Goal: Transaction & Acquisition: Obtain resource

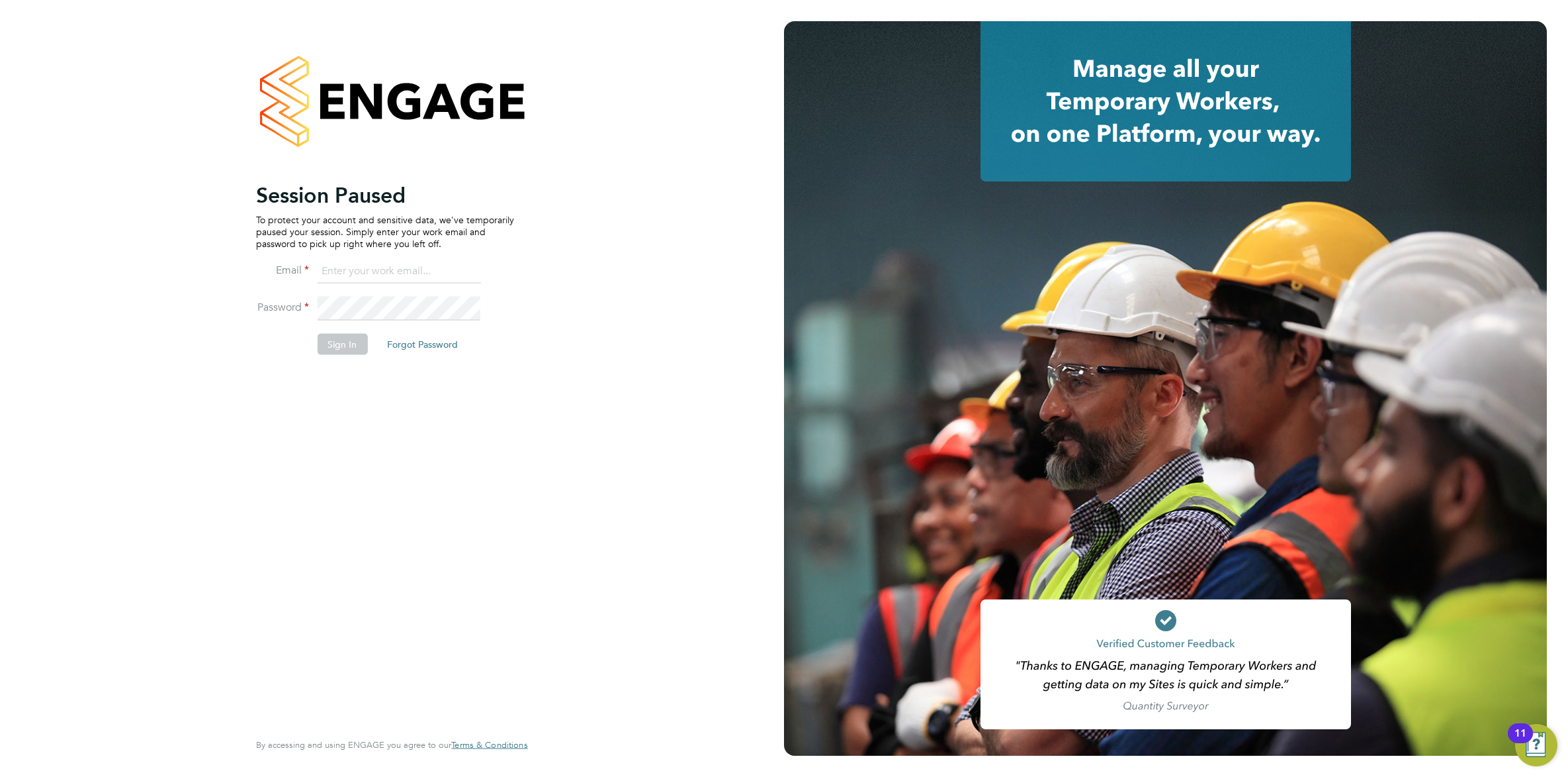
type input "[PERSON_NAME][EMAIL_ADDRESS][DOMAIN_NAME]"
click at [331, 256] on ng-template "Session Paused To protect your account and sensitive data, we've temporarily pa…" at bounding box center [385, 275] width 258 height 187
click at [331, 261] on input "[PERSON_NAME][EMAIL_ADDRESS][DOMAIN_NAME]" at bounding box center [399, 271] width 164 height 24
click at [332, 345] on button "Sign In" at bounding box center [342, 343] width 50 height 21
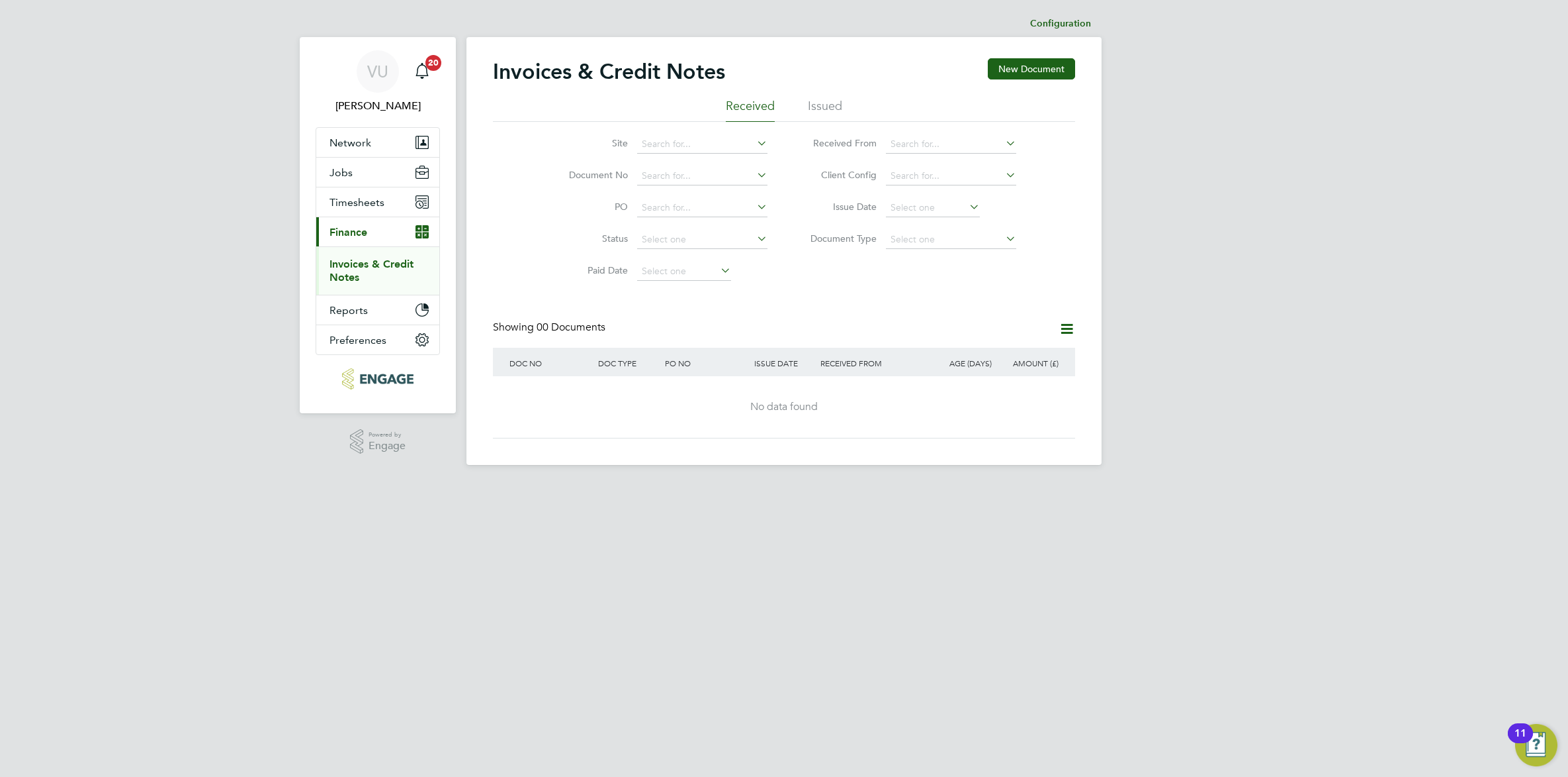
click at [806, 106] on ul "Received Issued" at bounding box center [784, 110] width 582 height 24
click at [809, 106] on li "Issued" at bounding box center [825, 110] width 34 height 24
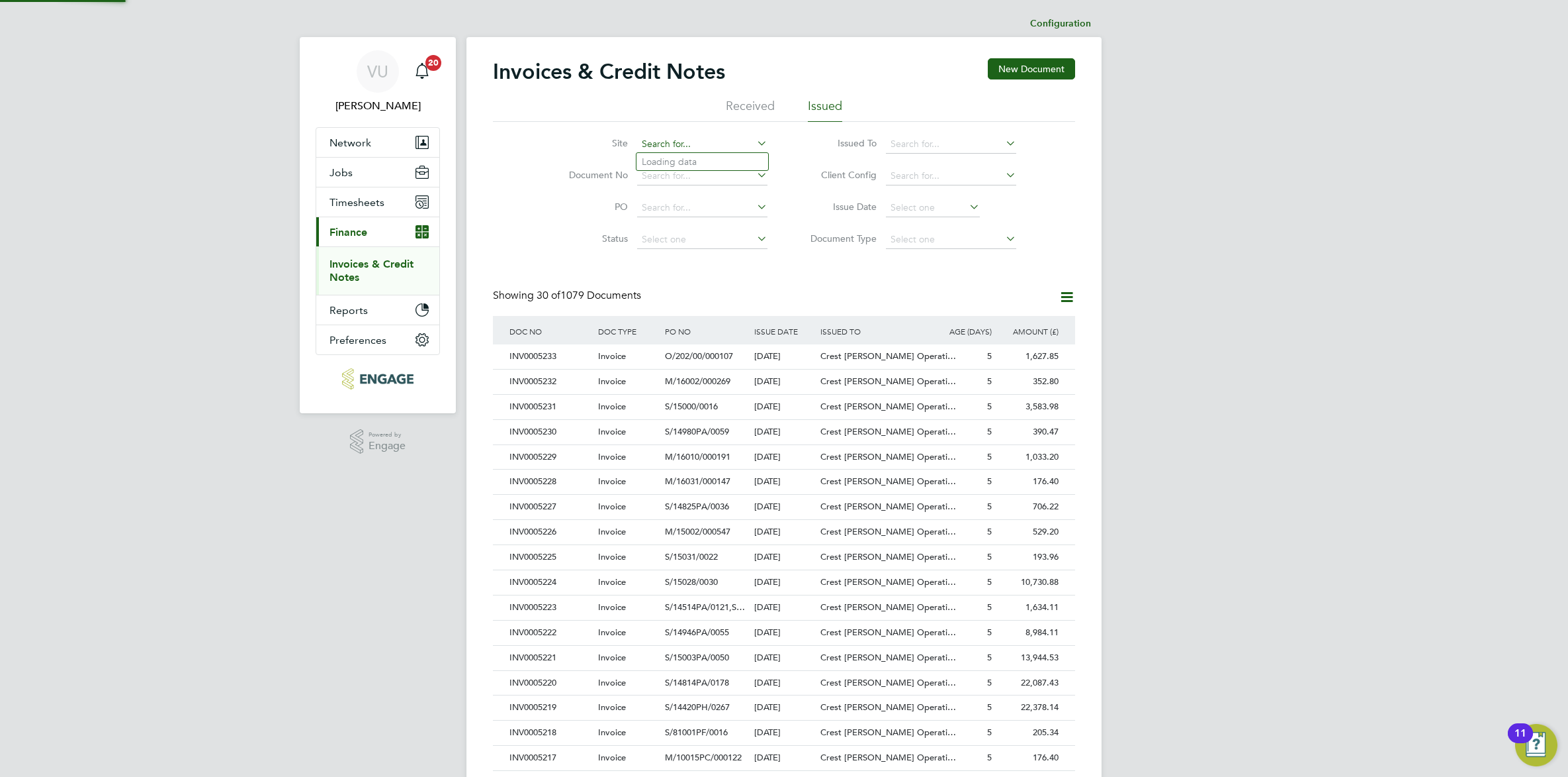
click at [649, 144] on input at bounding box center [702, 144] width 130 height 18
click at [677, 177] on li "Mal abar" at bounding box center [702, 179] width 132 height 18
type input "Malabar"
click at [676, 383] on span "S/15010PA/0074" at bounding box center [697, 381] width 64 height 12
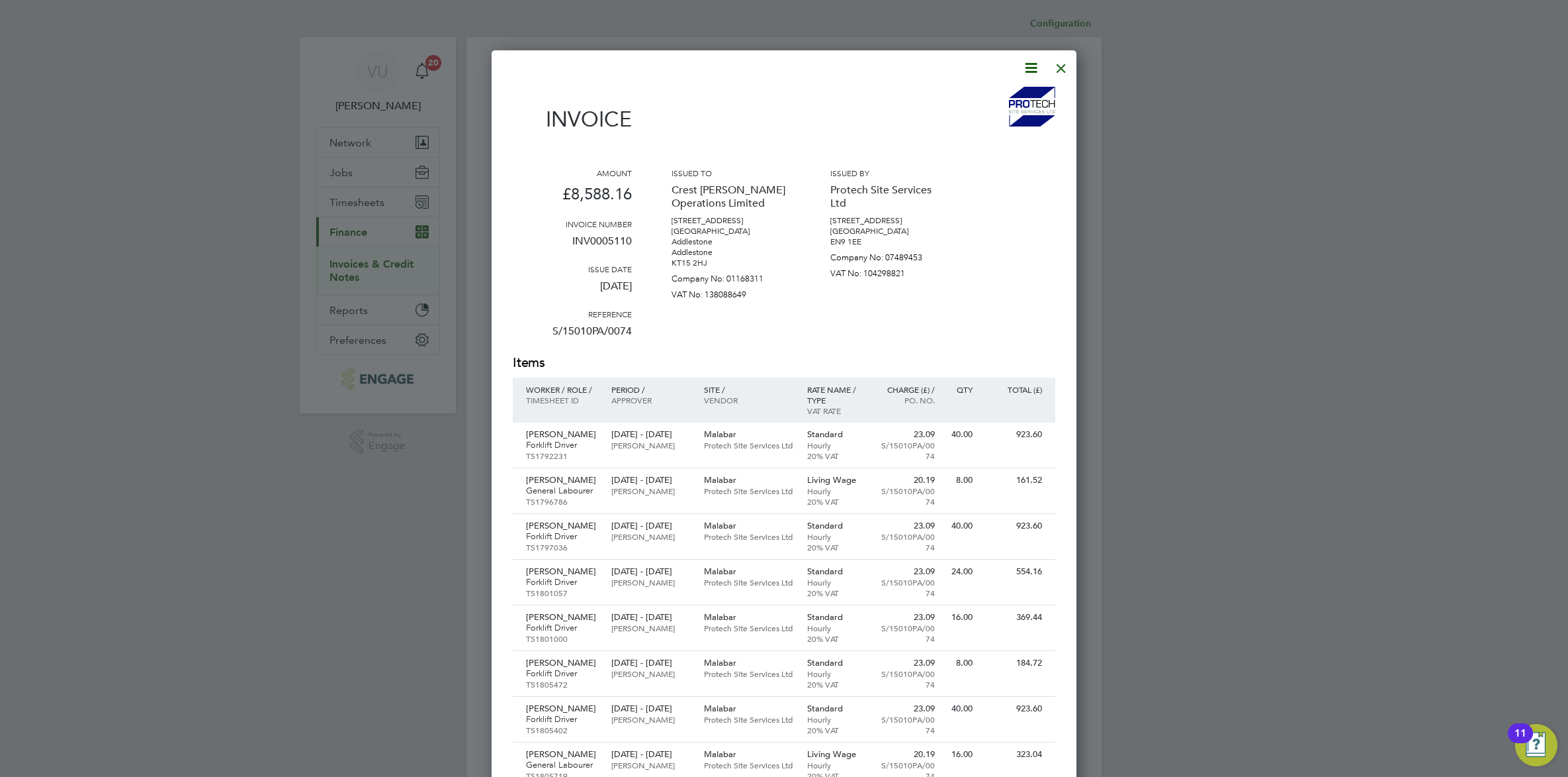
click at [1023, 68] on icon at bounding box center [1031, 68] width 16 height 16
click at [1019, 95] on li "Download Invoice" at bounding box center [991, 99] width 91 height 18
click at [1059, 71] on div at bounding box center [1061, 65] width 24 height 24
